Goal: Information Seeking & Learning: Learn about a topic

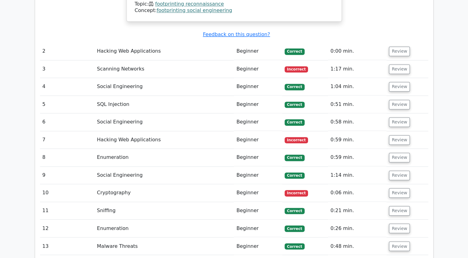
scroll to position [956, 0]
click at [394, 135] on button "Review" at bounding box center [399, 140] width 21 height 10
click at [395, 135] on button "Review" at bounding box center [399, 140] width 21 height 10
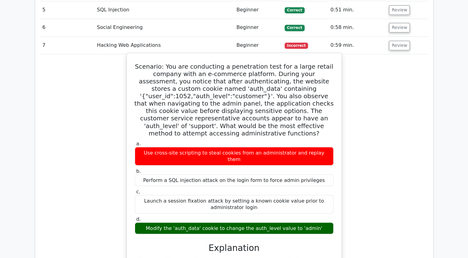
scroll to position [1038, 0]
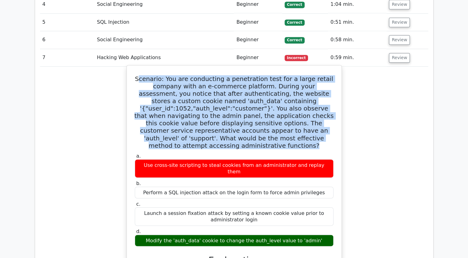
drag, startPoint x: 147, startPoint y: 36, endPoint x: 277, endPoint y: 102, distance: 145.6
click at [277, 102] on h5 "Scenario: You are conducting a penetration test for a large retail company with…" at bounding box center [234, 112] width 200 height 74
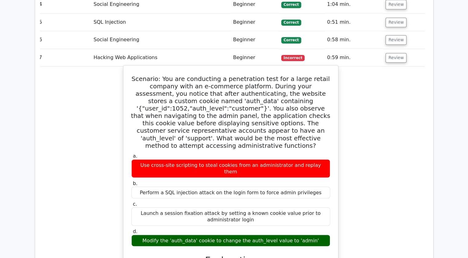
scroll to position [0, 4]
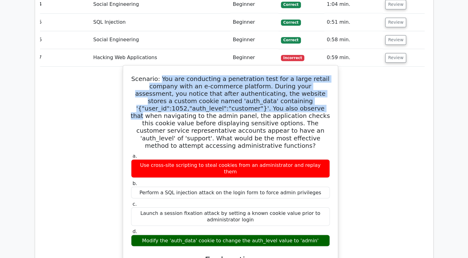
drag, startPoint x: 169, startPoint y: 35, endPoint x: 310, endPoint y: 62, distance: 143.2
click at [310, 75] on h5 "Scenario: You are conducting a penetration test for a large retail company with…" at bounding box center [231, 112] width 200 height 74
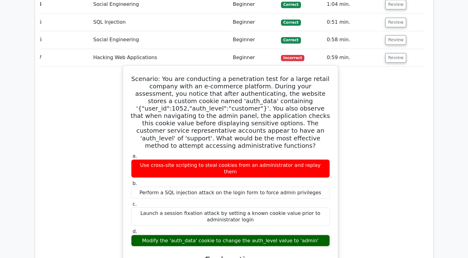
click at [257, 85] on h5 "Scenario: You are conducting a penetration test for a large retail company with…" at bounding box center [231, 112] width 200 height 74
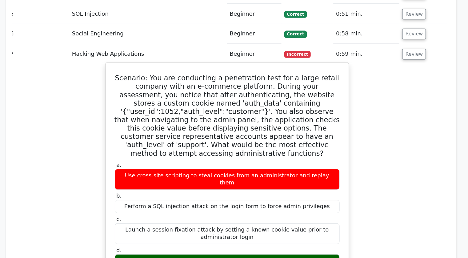
scroll to position [1038, 0]
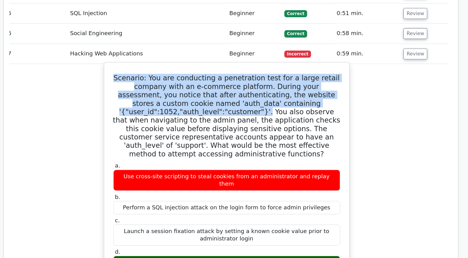
drag, startPoint x: 141, startPoint y: 30, endPoint x: 249, endPoint y: 62, distance: 113.2
click at [249, 68] on div "Scenario: You are conducting a penetration test for a large retail company with…" at bounding box center [231, 260] width 210 height 385
click at [249, 75] on h5 "Scenario: You are conducting a penetration test for a large retail company with…" at bounding box center [231, 112] width 200 height 74
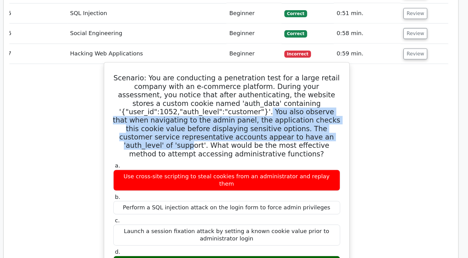
drag, startPoint x: 250, startPoint y: 65, endPoint x: 311, endPoint y: 84, distance: 64.0
click at [311, 84] on h5 "Scenario: You are conducting a penetration test for a large retail company with…" at bounding box center [231, 112] width 200 height 74
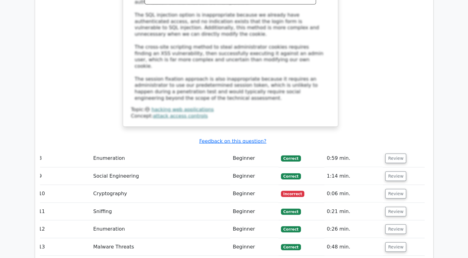
scroll to position [1391, 0]
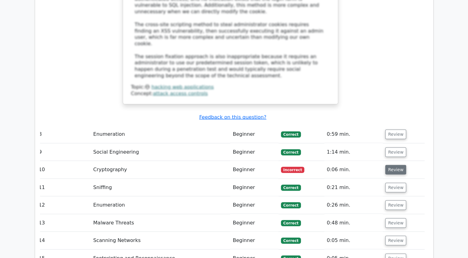
click at [386, 165] on button "Review" at bounding box center [396, 170] width 21 height 10
click at [393, 165] on button "Review" at bounding box center [396, 170] width 21 height 10
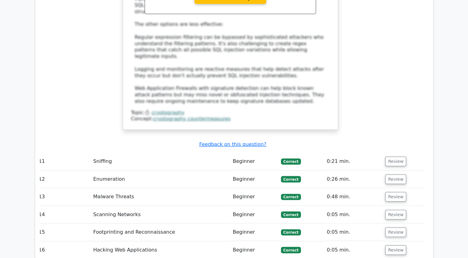
scroll to position [1756, 0]
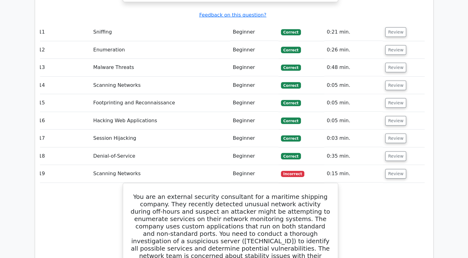
scroll to position [1886, 0]
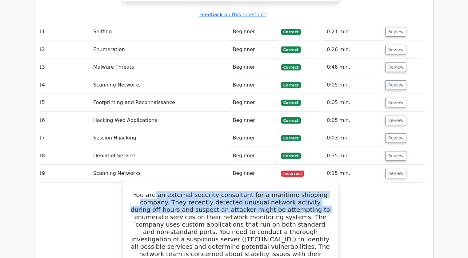
drag, startPoint x: 164, startPoint y: 97, endPoint x: 293, endPoint y: 111, distance: 129.9
click at [293, 191] on h5 "You are an external security consultant for a maritime shipping company. They r…" at bounding box center [231, 235] width 200 height 89
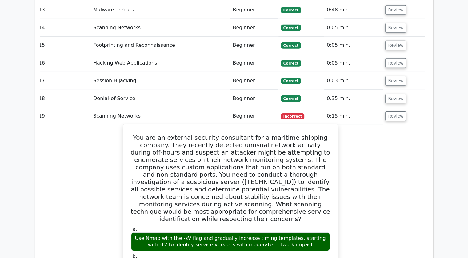
click at [293, 134] on h5 "You are an external security consultant for a maritime shipping company. They r…" at bounding box center [231, 178] width 200 height 89
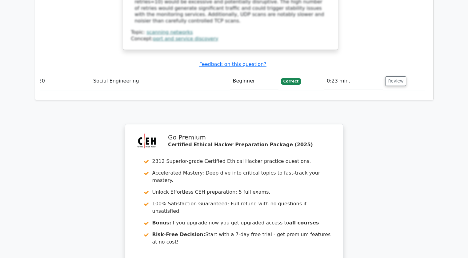
scroll to position [2463, 0]
